Goal: Task Accomplishment & Management: Complete application form

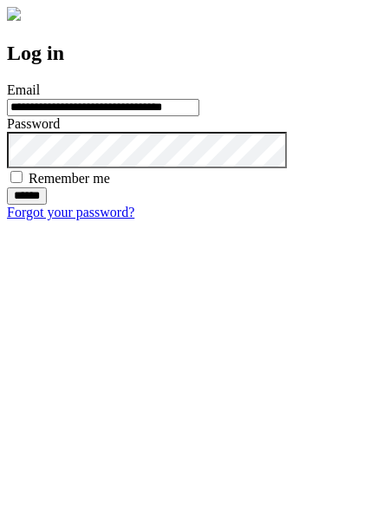
type input "**********"
click at [47, 205] on input "******" at bounding box center [27, 195] width 40 height 17
